Goal: Find specific page/section: Find specific page/section

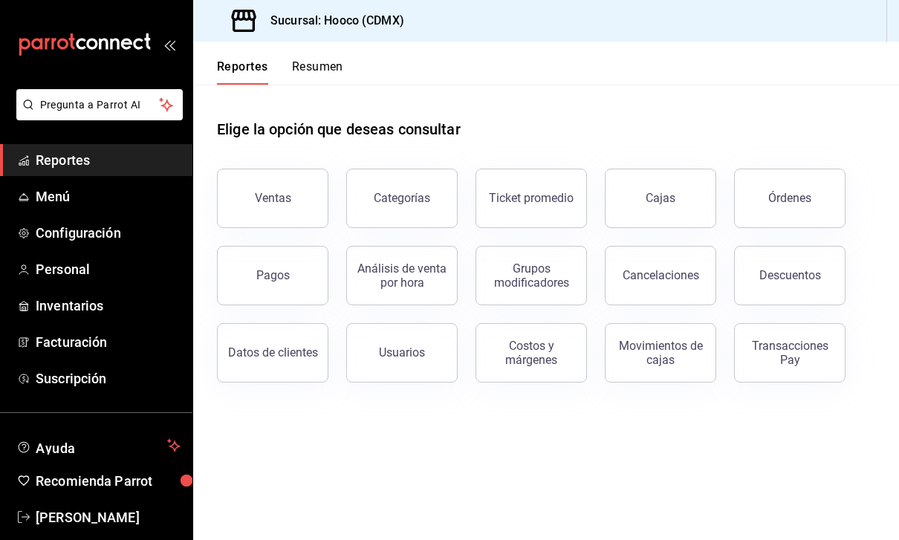
click at [262, 174] on button "Ventas" at bounding box center [272, 198] width 111 height 59
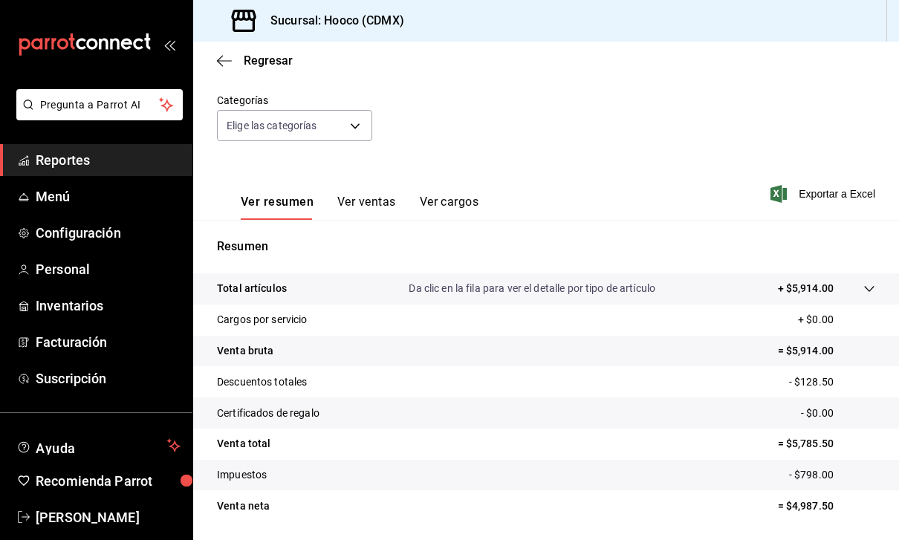
scroll to position [124, 0]
click at [56, 198] on span "Menú" at bounding box center [108, 197] width 145 height 20
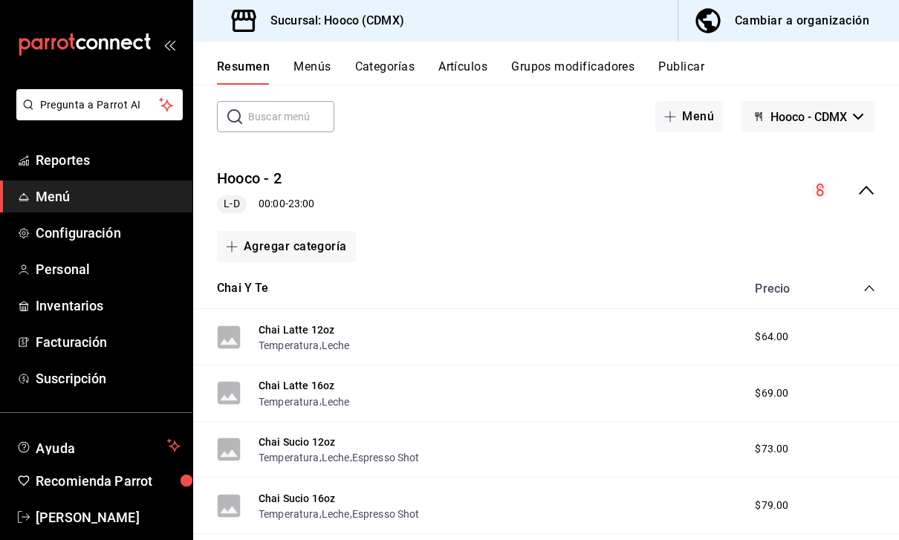
scroll to position [67, 0]
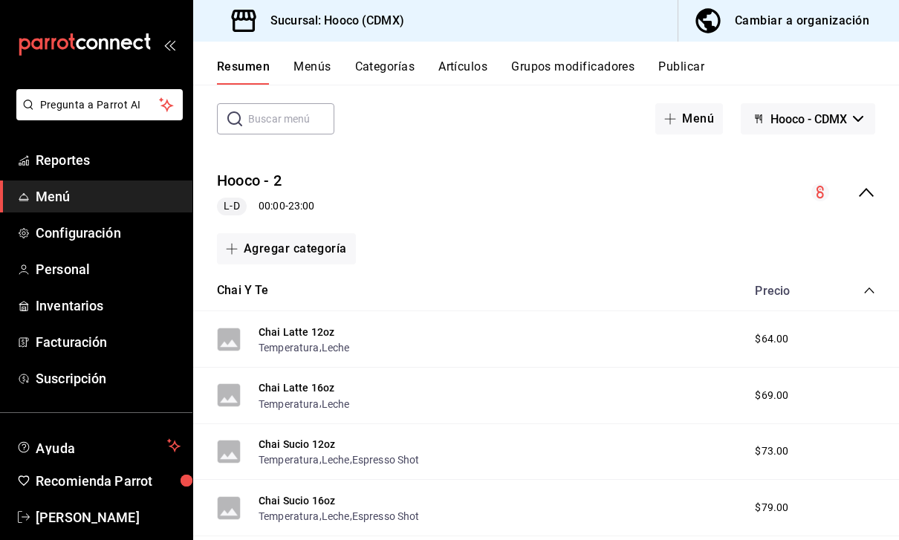
click at [192, 8] on div "mailbox folders" at bounding box center [96, 44] width 192 height 89
click at [56, 156] on span "Reportes" at bounding box center [108, 160] width 145 height 20
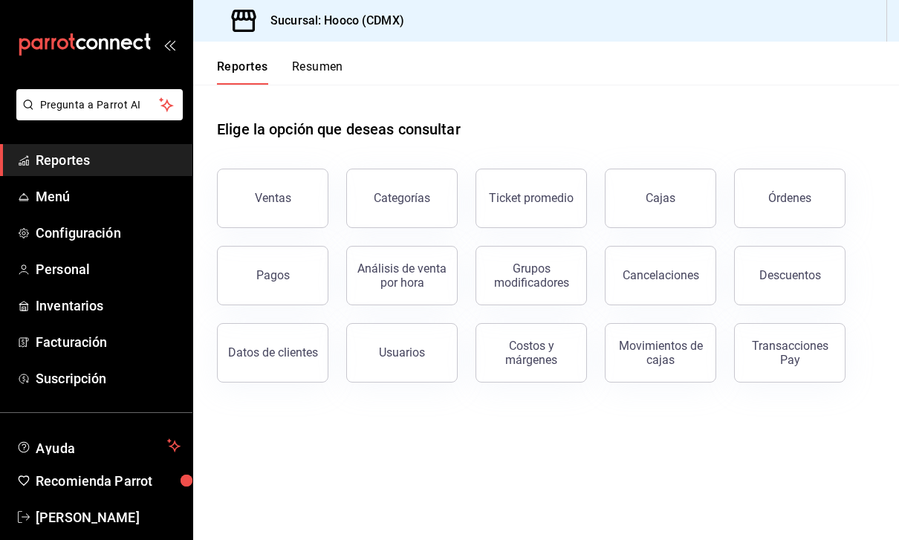
click at [260, 208] on button "Ventas" at bounding box center [272, 198] width 111 height 59
